Goal: Task Accomplishment & Management: Use online tool/utility

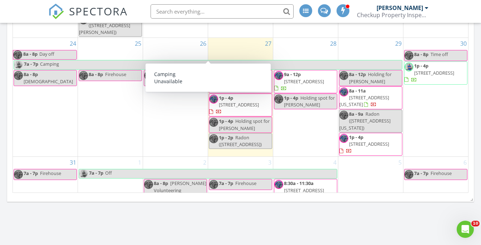
scroll to position [585, 0]
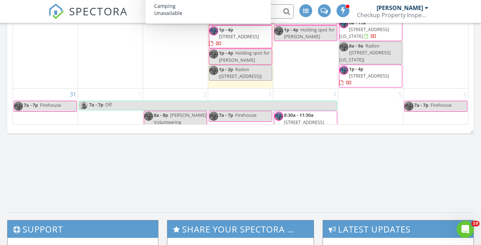
click at [360, 95] on div "5" at bounding box center [370, 112] width 65 height 46
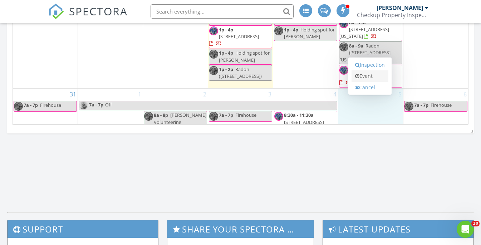
click at [361, 78] on link "Event" at bounding box center [369, 75] width 37 height 11
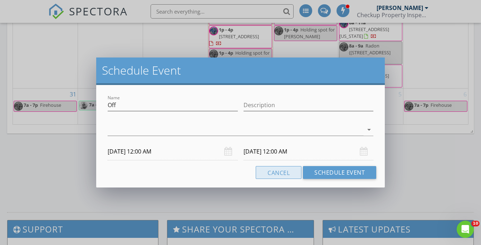
click at [290, 176] on button "Cancel" at bounding box center [278, 172] width 46 height 13
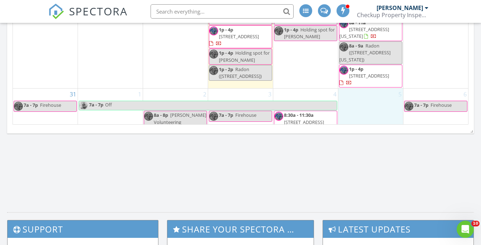
click at [368, 109] on div "5" at bounding box center [370, 112] width 65 height 46
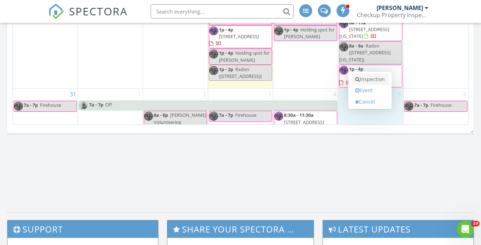
click at [369, 82] on link "Inspection" at bounding box center [369, 79] width 37 height 11
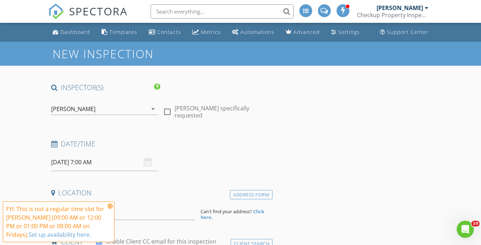
click at [152, 109] on icon "arrow_drop_down" at bounding box center [153, 109] width 9 height 9
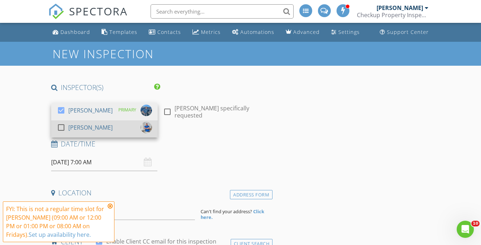
click at [108, 128] on div "check_box_outline_blank Ryan Abbott" at bounding box center [104, 129] width 95 height 14
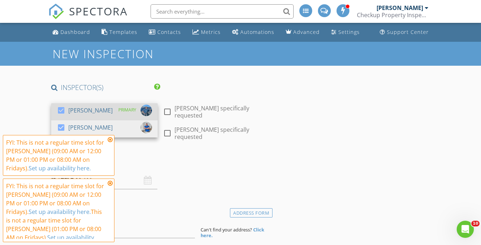
click at [93, 105] on div "[PERSON_NAME]" at bounding box center [90, 110] width 44 height 11
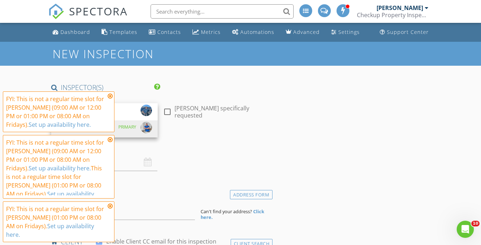
click at [109, 99] on icon at bounding box center [110, 96] width 5 height 6
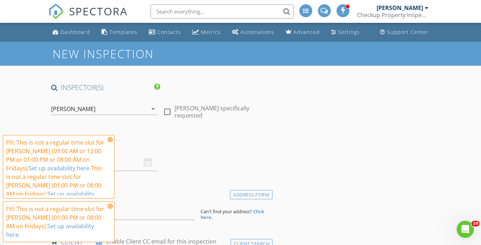
click at [111, 143] on icon at bounding box center [110, 140] width 5 height 6
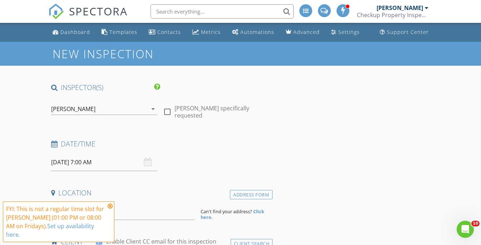
click at [111, 209] on icon at bounding box center [110, 206] width 5 height 6
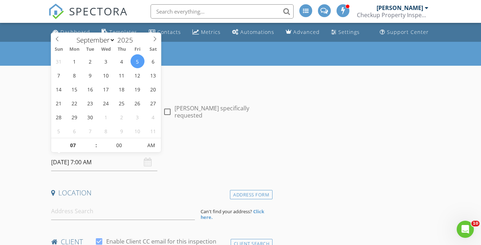
click at [93, 163] on input "09/05/2025 7:00 AM" at bounding box center [104, 163] width 106 height 18
type input "06"
type input "09/05/2025 6:00 AM"
click at [93, 146] on span at bounding box center [92, 148] width 5 height 7
type input "07"
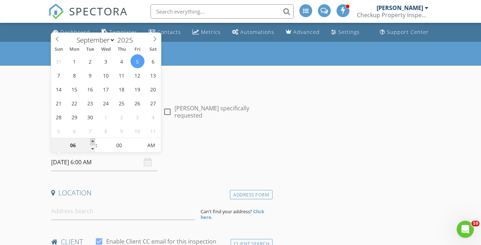
type input "09/05/2025 7:00 AM"
click at [93, 142] on span at bounding box center [92, 141] width 5 height 7
type input "08"
type input "09/05/2025 8:00 AM"
click at [93, 142] on span at bounding box center [92, 141] width 5 height 7
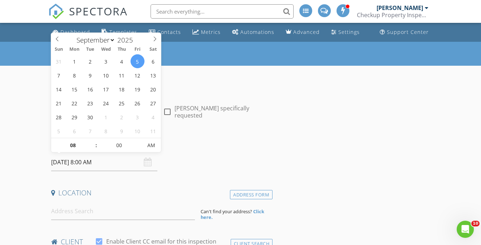
click at [193, 141] on h4 "Date/Time" at bounding box center [160, 143] width 219 height 9
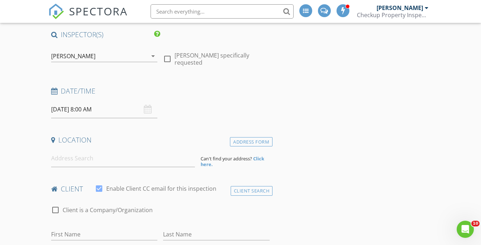
scroll to position [54, 0]
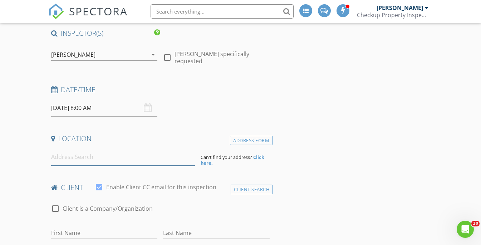
click at [105, 160] on input at bounding box center [123, 157] width 144 height 18
paste input "4315 W 30th Ave, Denver CO 80212"
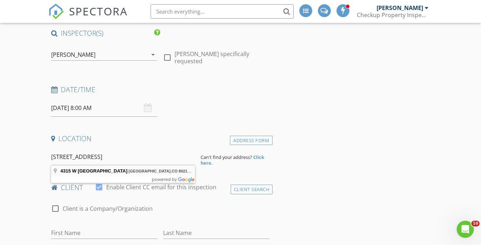
type input "4315 W 30th Ave, Denver, CO 80212, USA"
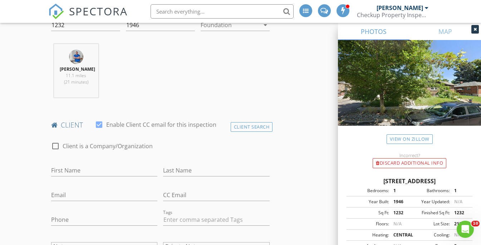
scroll to position [267, 0]
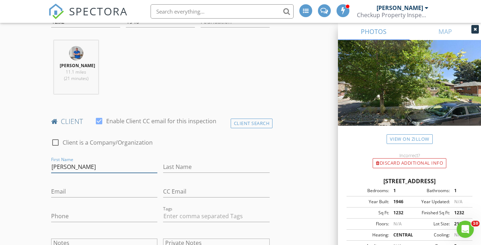
type input "Gregory"
click at [178, 173] on div "Last Name Michelowski" at bounding box center [216, 169] width 106 height 19
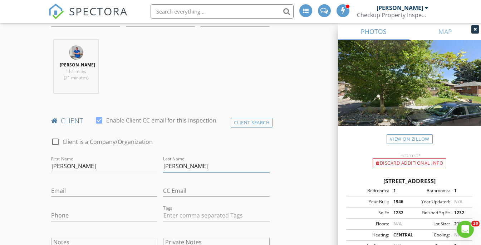
click at [178, 165] on input "Michelowski" at bounding box center [216, 166] width 106 height 12
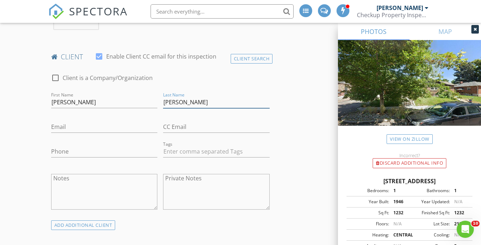
scroll to position [351, 0]
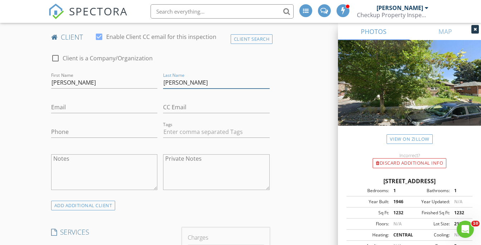
type input "Michalowski"
paste input "gmichalowski95@gmail.com"
type input "gmichalowski95@gmail.com"
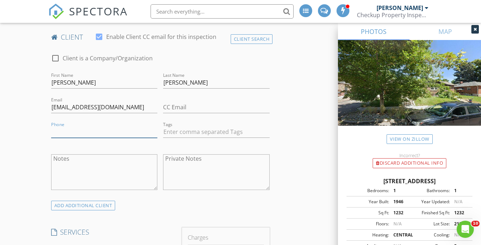
paste input "508-494-3122"
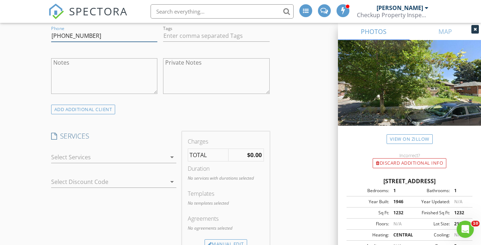
scroll to position [476, 0]
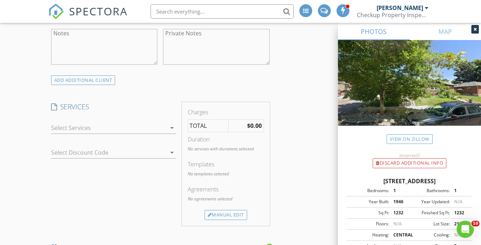
type input "508-494-3122"
click at [108, 121] on div "check_box_outline_blank Residential Inspection check_box_outline_blank Denver R…" at bounding box center [113, 129] width 125 height 23
click at [95, 129] on div at bounding box center [108, 127] width 115 height 11
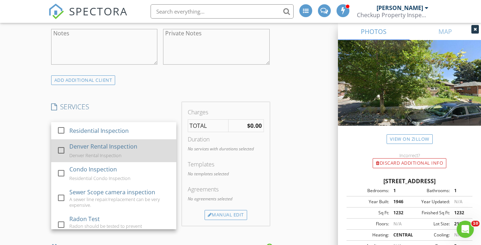
click at [83, 146] on div "Denver Rental Inspection" at bounding box center [103, 146] width 68 height 9
checkbox input "false"
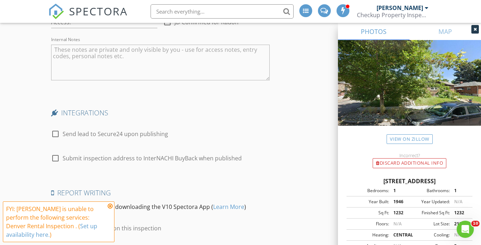
scroll to position [1143, 0]
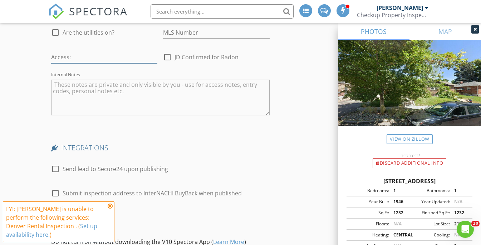
click at [91, 53] on input "text" at bounding box center [104, 57] width 106 height 12
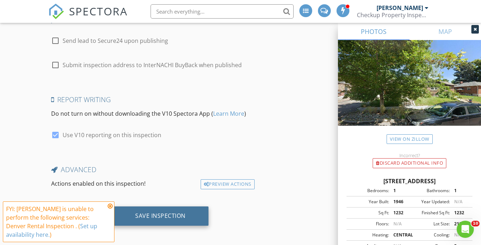
scroll to position [1271, 0]
type input "homeowner will meet you there"
click at [163, 213] on div "Save Inspection" at bounding box center [160, 216] width 50 height 7
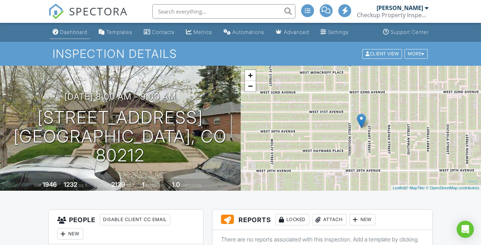
click at [75, 36] on link "Dashboard" at bounding box center [70, 32] width 40 height 13
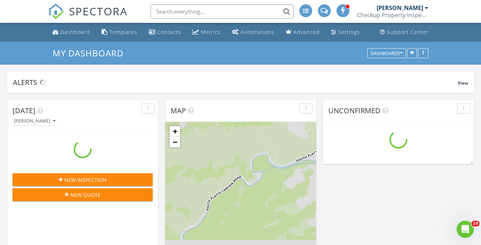
scroll to position [704, 481]
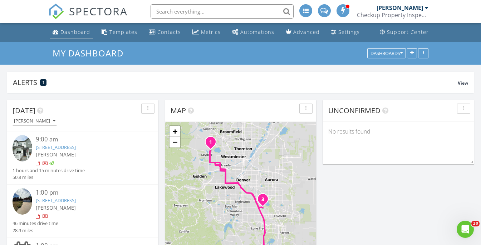
click at [74, 35] on div "Dashboard" at bounding box center [75, 32] width 30 height 7
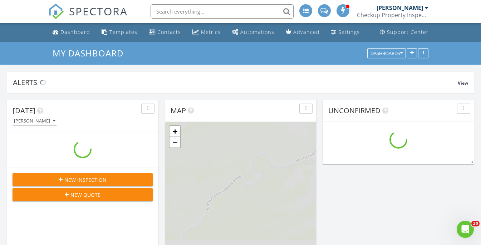
scroll to position [704, 481]
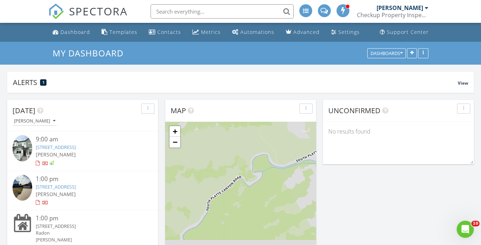
click at [463, 84] on span "View" at bounding box center [462, 83] width 10 height 6
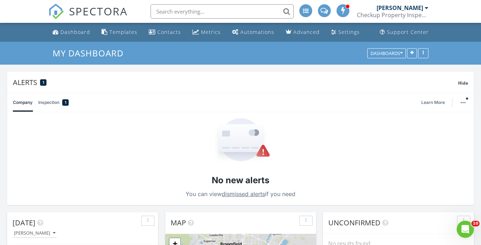
click at [59, 102] on link "Inspection 1" at bounding box center [53, 102] width 30 height 19
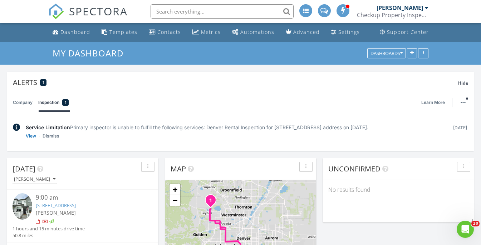
scroll to position [0, 0]
click at [31, 136] on link "View" at bounding box center [31, 136] width 10 height 7
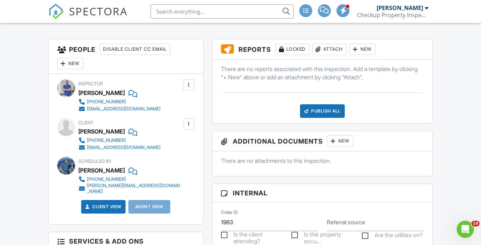
click at [361, 54] on div "New" at bounding box center [362, 49] width 26 height 11
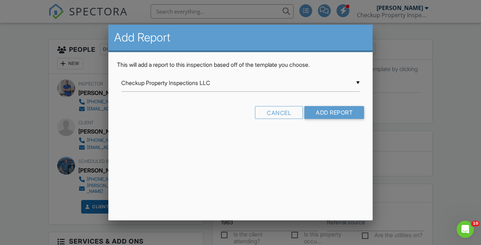
click at [308, 84] on input "Checkup Property Inspections LLC" at bounding box center [240, 83] width 239 height 18
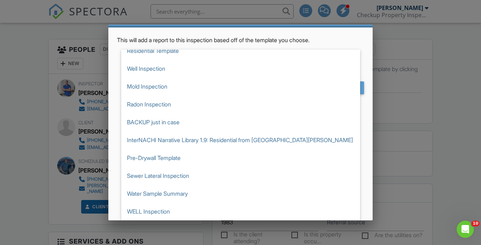
scroll to position [24, 0]
click at [416, 145] on div at bounding box center [240, 117] width 481 height 307
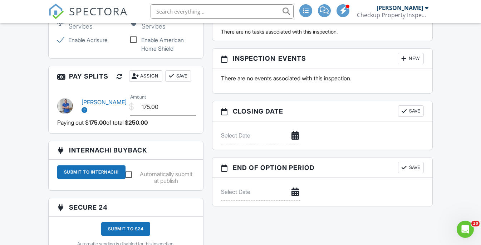
scroll to position [676, 0]
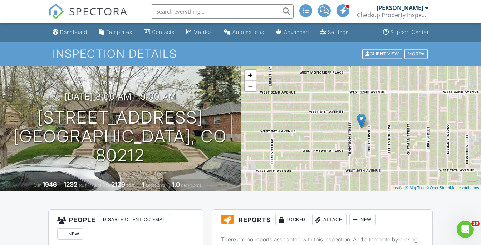
scroll to position [0, 0]
click at [81, 40] on li "Dashboard" at bounding box center [69, 32] width 43 height 19
click at [78, 37] on link "Dashboard" at bounding box center [70, 32] width 40 height 13
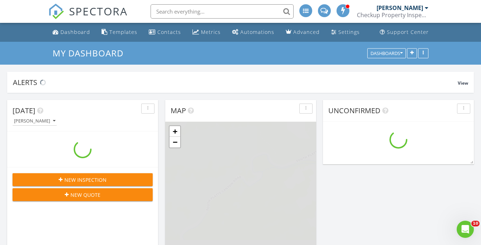
scroll to position [704, 481]
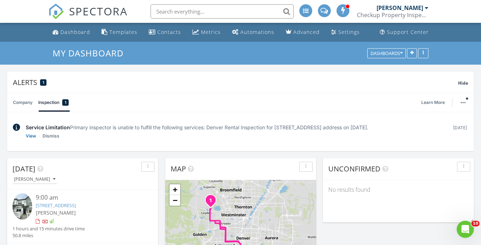
click at [14, 127] on img at bounding box center [16, 128] width 7 height 8
click at [461, 85] on span "Hide" at bounding box center [463, 83] width 10 height 6
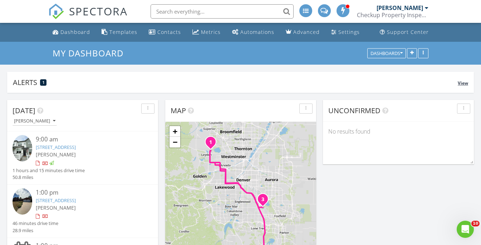
click at [458, 78] on div "Alerts 1 View" at bounding box center [240, 82] width 466 height 21
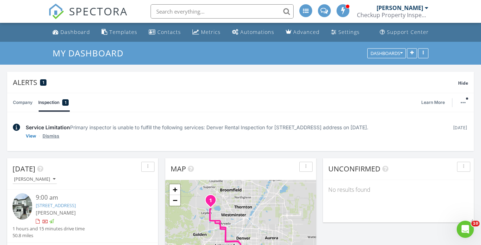
click at [46, 137] on link "Dismiss" at bounding box center [51, 136] width 17 height 7
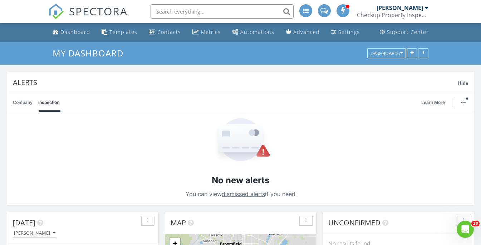
click at [13, 102] on link "Company" at bounding box center [23, 102] width 20 height 19
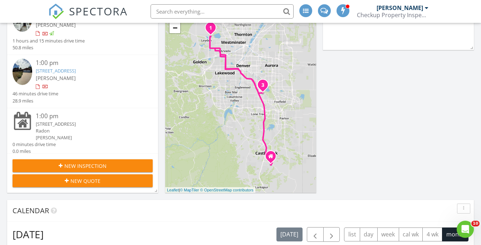
scroll to position [16, 0]
click at [73, 71] on link "9510 E Grand Ave, Greenwood Village, CO 80111" at bounding box center [56, 70] width 40 height 6
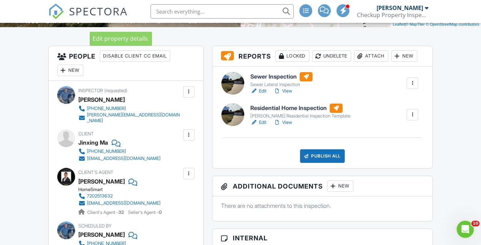
scroll to position [178, 0]
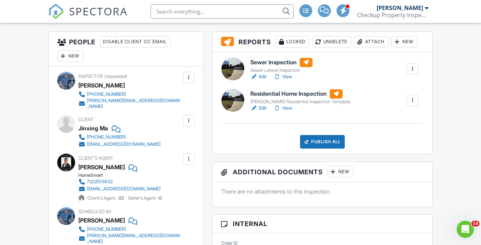
click at [98, 141] on div "[EMAIL_ADDRESS][DOMAIN_NAME]" at bounding box center [124, 144] width 74 height 6
click at [409, 70] on div at bounding box center [411, 68] width 7 height 7
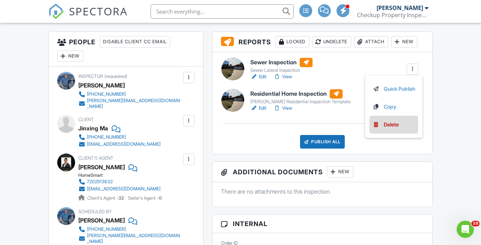
click at [377, 123] on link "Delete" at bounding box center [393, 125] width 43 height 8
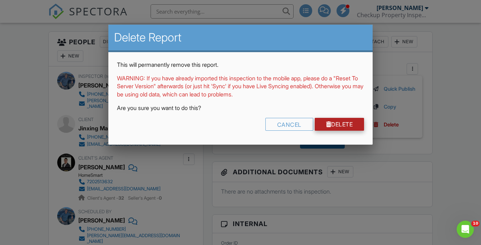
click at [338, 121] on link "Delete" at bounding box center [339, 124] width 50 height 13
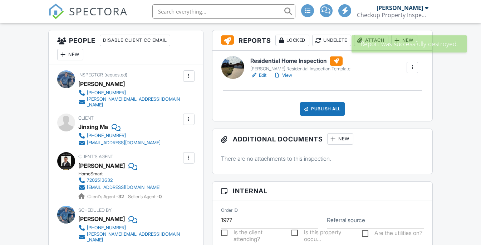
click at [286, 74] on link "View" at bounding box center [282, 75] width 19 height 7
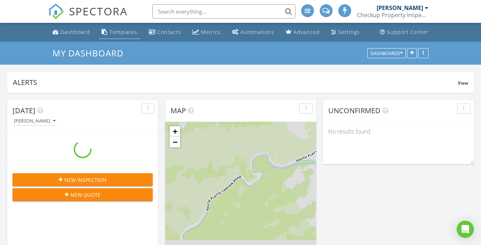
scroll to position [704, 481]
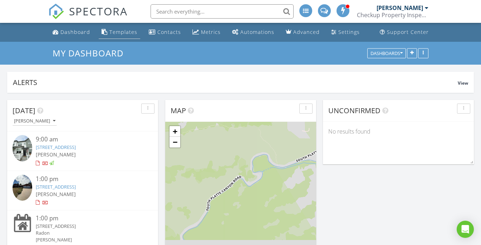
click at [121, 28] on link "Templates" at bounding box center [119, 32] width 41 height 13
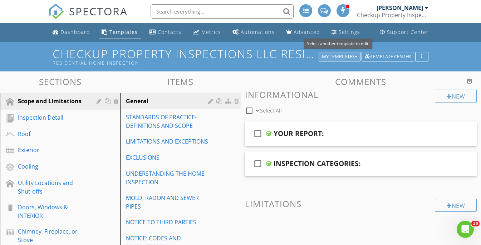
click at [350, 58] on div "My Templates" at bounding box center [339, 56] width 35 height 5
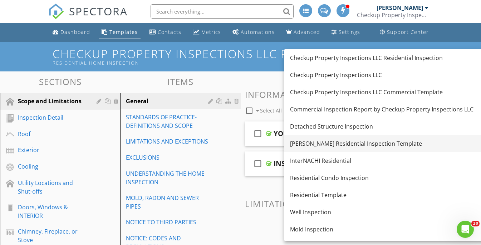
click at [332, 143] on div "[PERSON_NAME] Residential Inspection Template" at bounding box center [408, 143] width 236 height 9
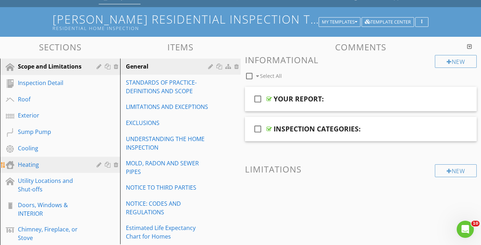
scroll to position [59, 0]
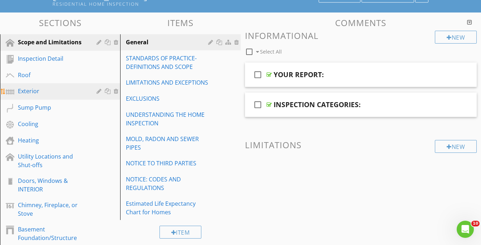
click at [41, 87] on div "Exterior" at bounding box center [52, 91] width 68 height 9
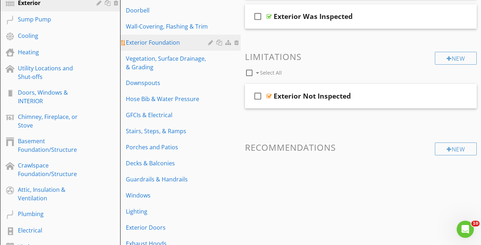
scroll to position [148, 0]
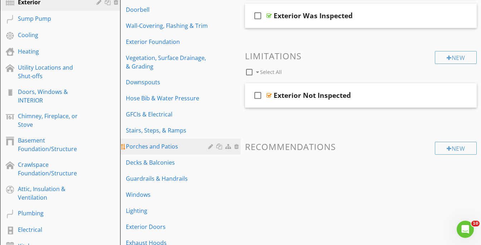
click at [148, 142] on div "Porches and Patios" at bounding box center [168, 146] width 84 height 9
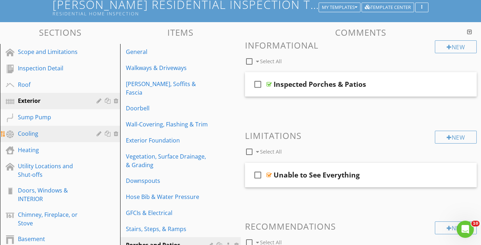
scroll to position [50, 0]
click at [43, 139] on link "Cooling" at bounding box center [61, 133] width 118 height 16
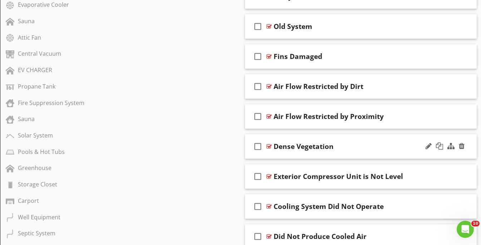
scroll to position [536, 0]
click at [411, 167] on div "check_box_outline_blank Exterior Compressor Unit is Not Level" at bounding box center [361, 177] width 232 height 25
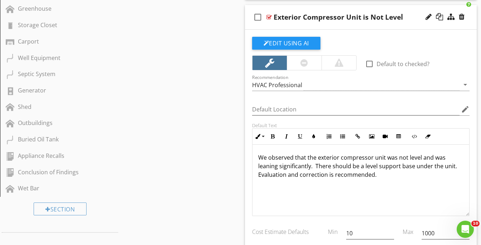
scroll to position [698, 0]
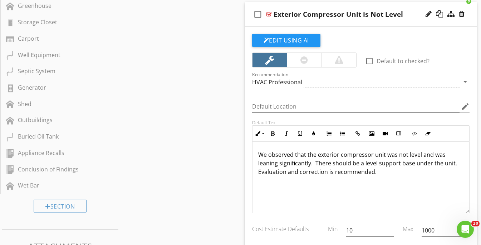
drag, startPoint x: 355, startPoint y: 193, endPoint x: 220, endPoint y: 145, distance: 143.8
